Goal: Ask a question

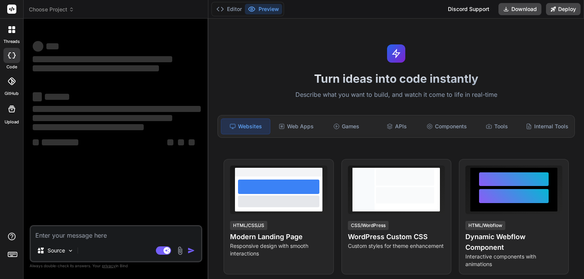
drag, startPoint x: 90, startPoint y: 222, endPoint x: 86, endPoint y: 232, distance: 9.9
click at [87, 225] on div "‌ ‌ ‌ ‌ ‌ ‌ ‌ ‌ ‌ ‌ ‌ ‌ ‌ ‌" at bounding box center [116, 125] width 171 height 201
type textarea "x"
click at [86, 234] on textarea at bounding box center [116, 234] width 170 height 14
paste textarea "validation of website using yup ?"
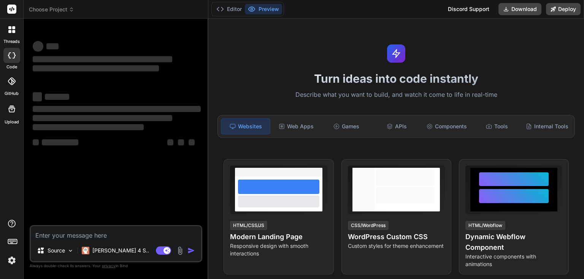
type textarea "validation of website using yup ?"
type textarea "x"
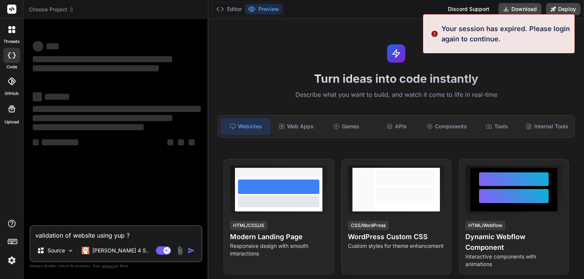
type textarea "validation of website using yup ?"
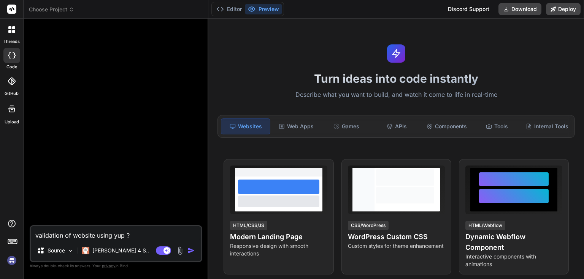
type textarea "x"
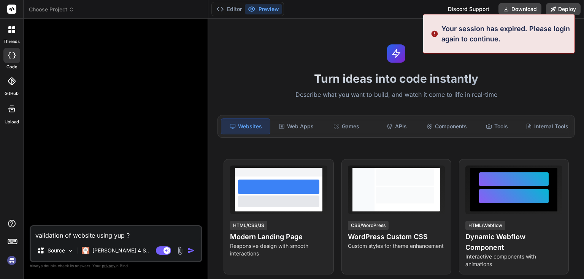
click at [164, 56] on div at bounding box center [116, 125] width 171 height 201
